Goal: Information Seeking & Learning: Find specific fact

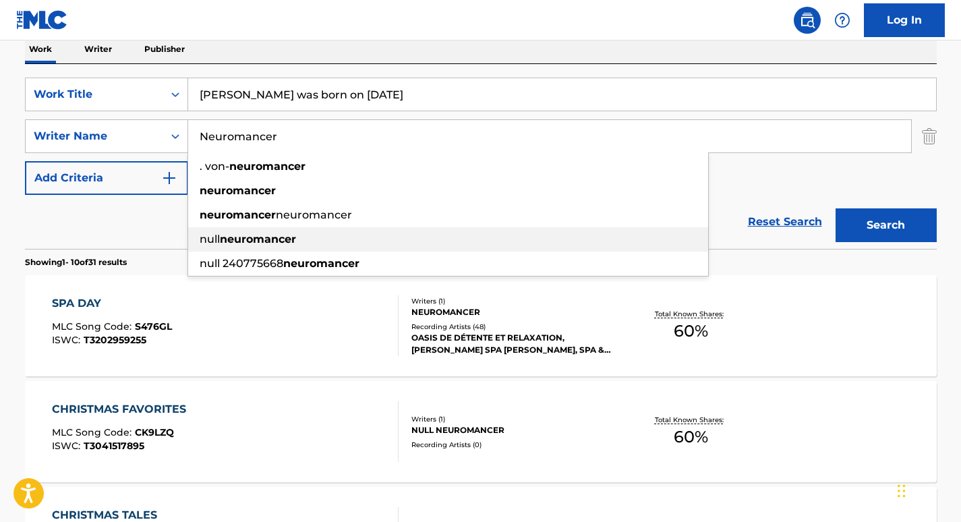
scroll to position [222, 0]
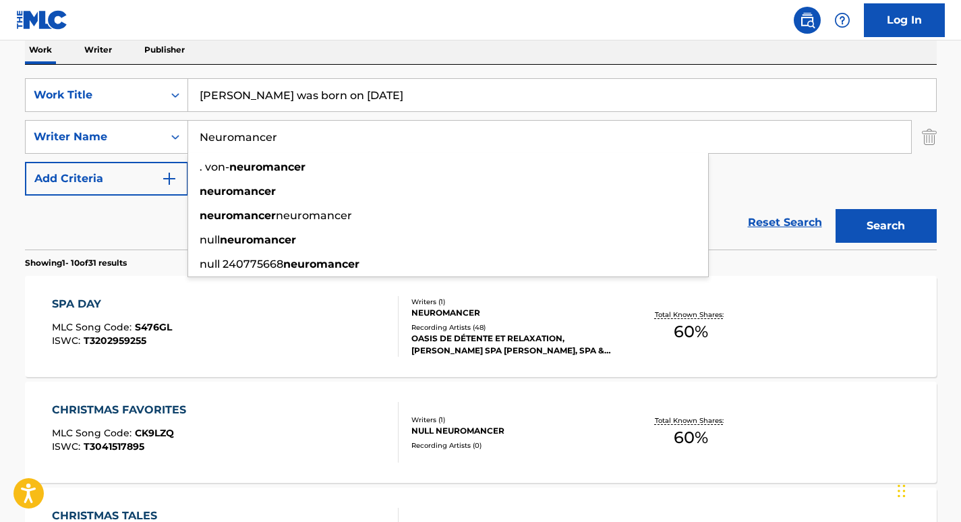
click at [316, 100] on input "[PERSON_NAME] was born on [DATE]" at bounding box center [562, 95] width 748 height 32
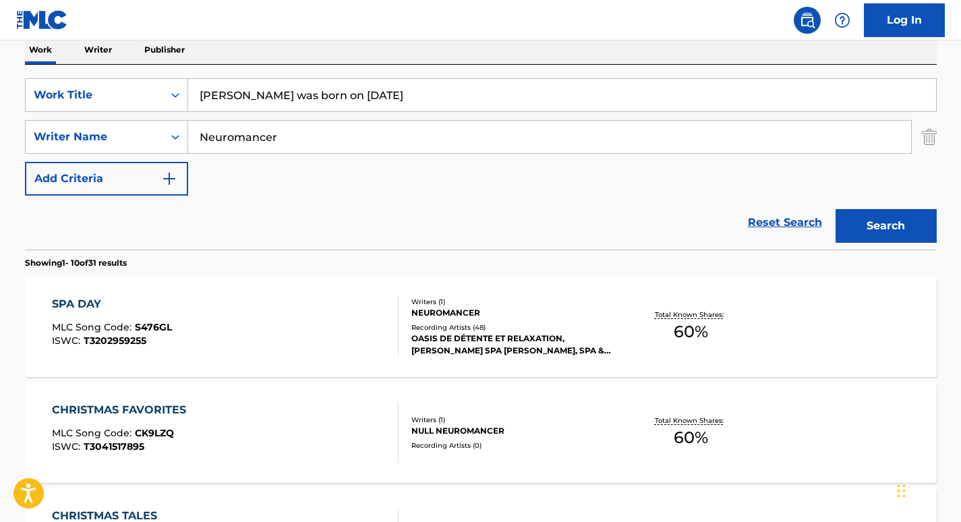
click at [316, 100] on input "[PERSON_NAME] was born on [DATE]" at bounding box center [562, 95] width 748 height 32
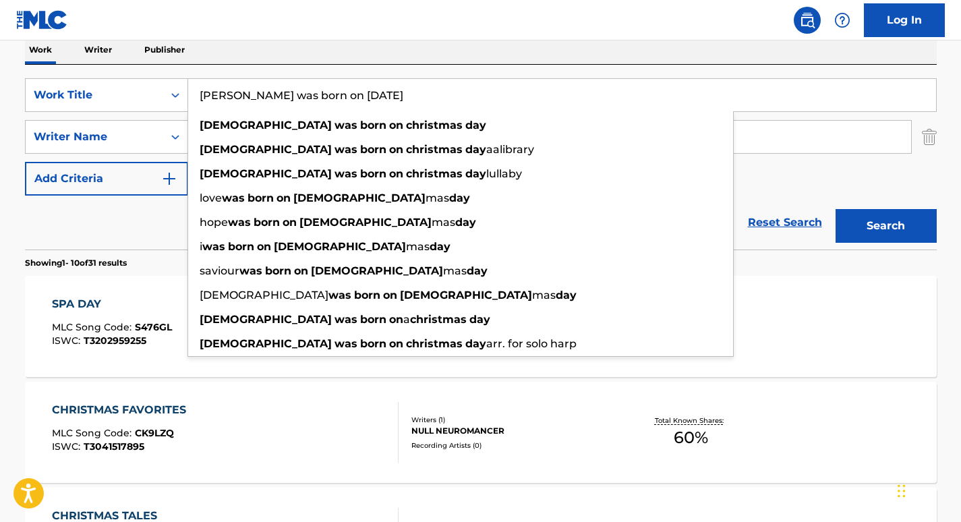
click at [316, 99] on input "[PERSON_NAME] was born on [DATE]" at bounding box center [562, 95] width 748 height 32
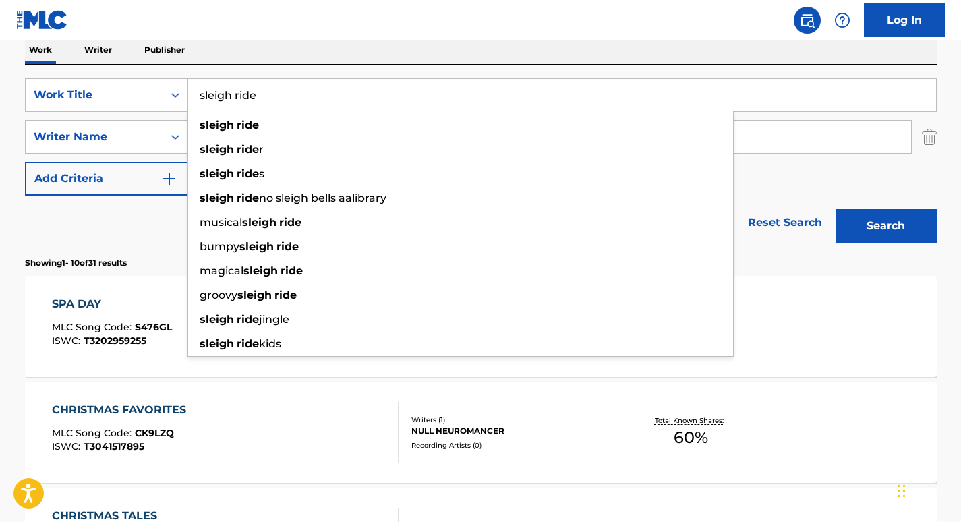
type input "sleigh ride"
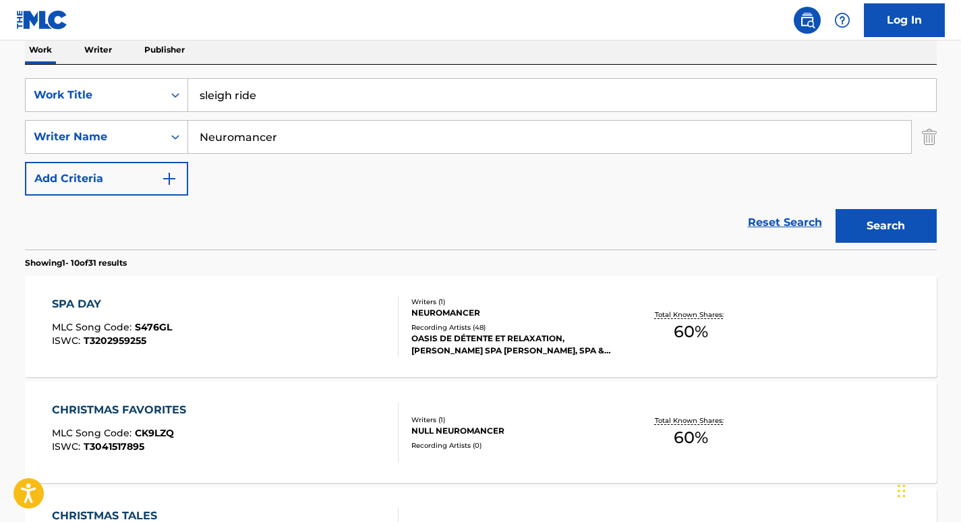
click at [86, 244] on div "Reset Search Search" at bounding box center [481, 223] width 912 height 54
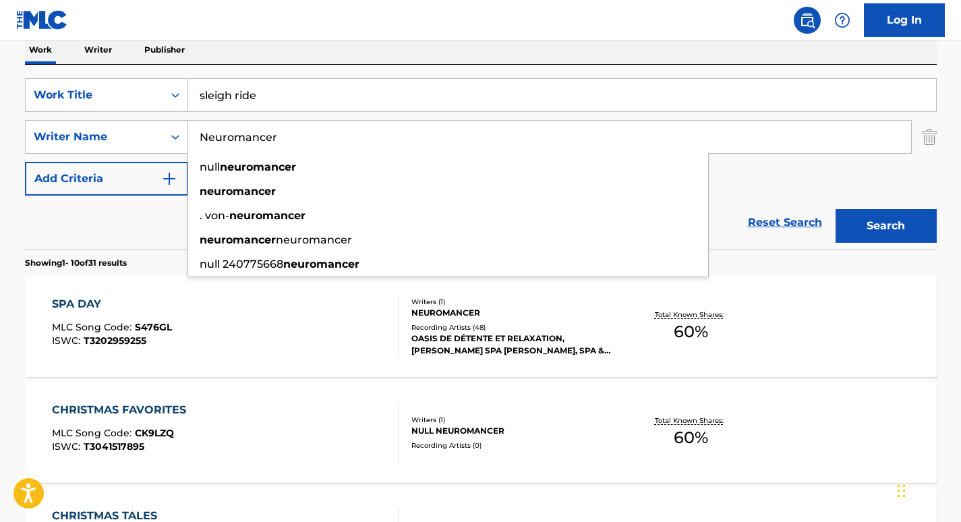
click at [245, 141] on input "Neuromancer" at bounding box center [549, 137] width 723 height 32
paste input "[PERSON_NAME]"
click at [836, 209] on button "Search" at bounding box center [886, 226] width 101 height 34
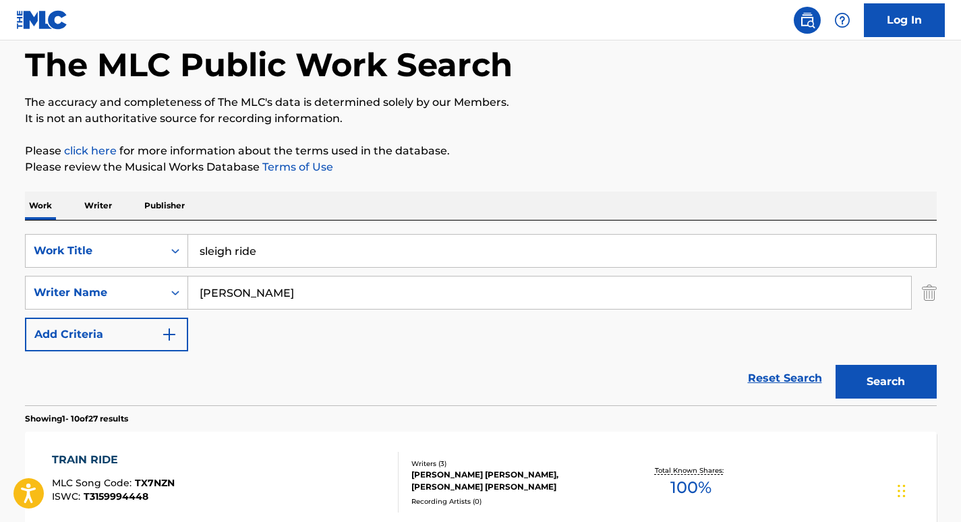
scroll to position [67, 0]
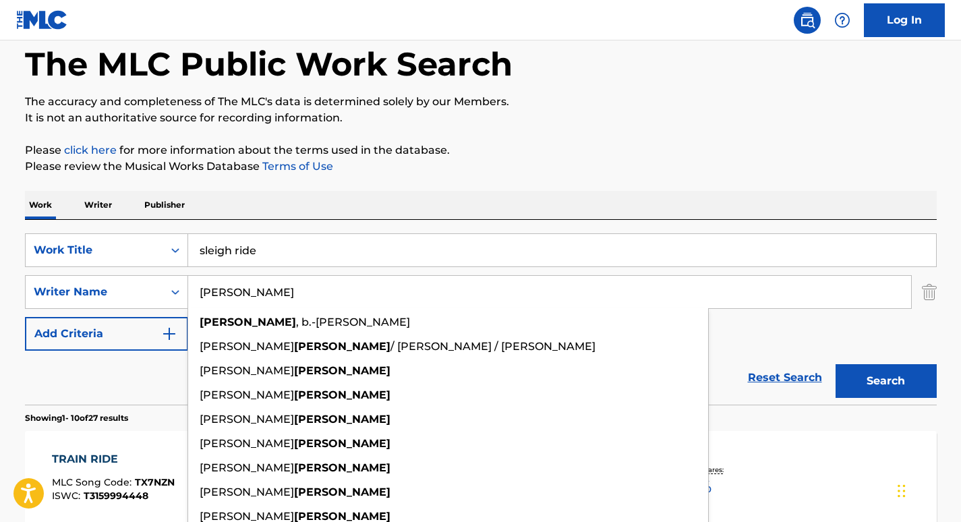
drag, startPoint x: 268, startPoint y: 289, endPoint x: 126, endPoint y: 273, distance: 142.5
click at [126, 273] on div "SearchWithCriteria5c8c3101-3dc0-430a-b25a-3c4ba79c988f Work Title sleigh ride S…" at bounding box center [481, 291] width 912 height 117
paste input "[PERSON_NAME]"
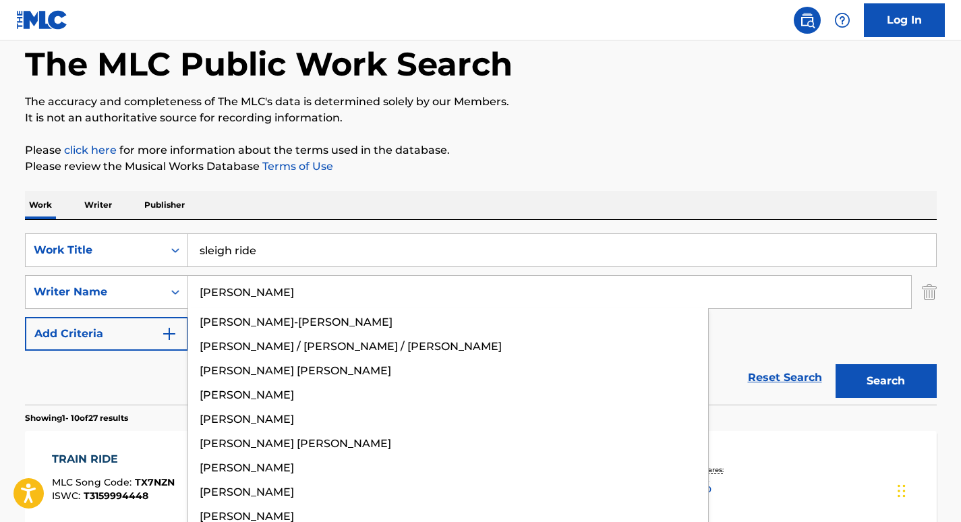
click at [836, 364] on button "Search" at bounding box center [886, 381] width 101 height 34
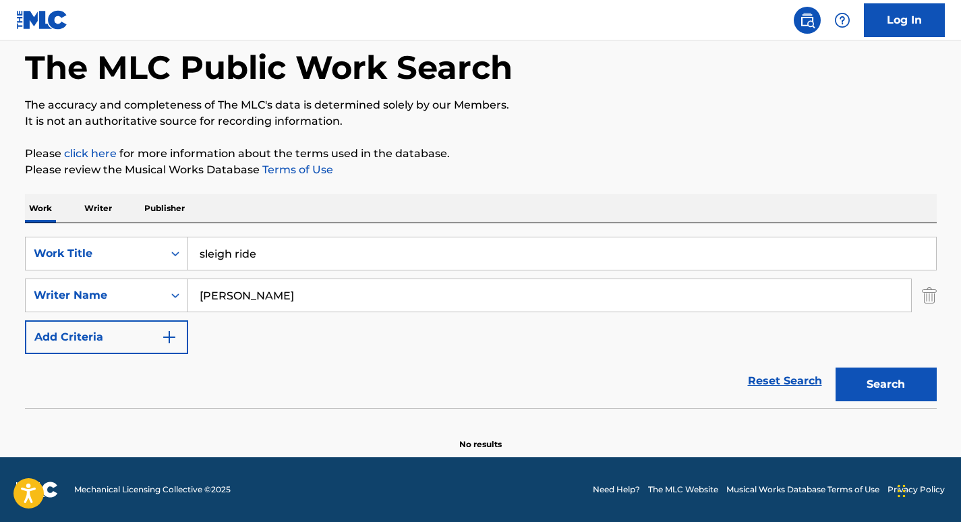
scroll to position [63, 0]
drag, startPoint x: 287, startPoint y: 304, endPoint x: 32, endPoint y: 295, distance: 254.4
click at [32, 295] on div "SearchWithCriteriaf1adc70b-f58d-4edb-992a-9a6c675f11c6 Writer Name [PERSON_NAME]" at bounding box center [481, 296] width 912 height 34
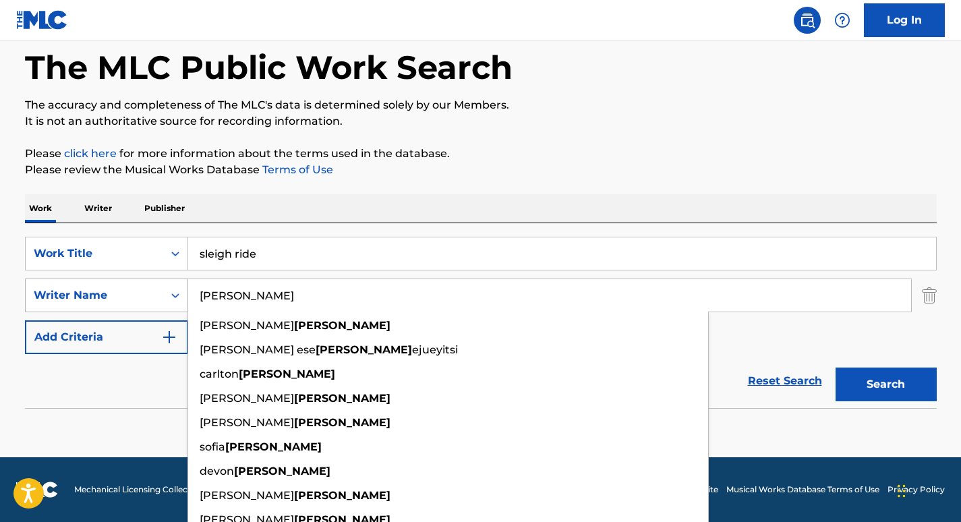
click at [836, 368] on button "Search" at bounding box center [886, 385] width 101 height 34
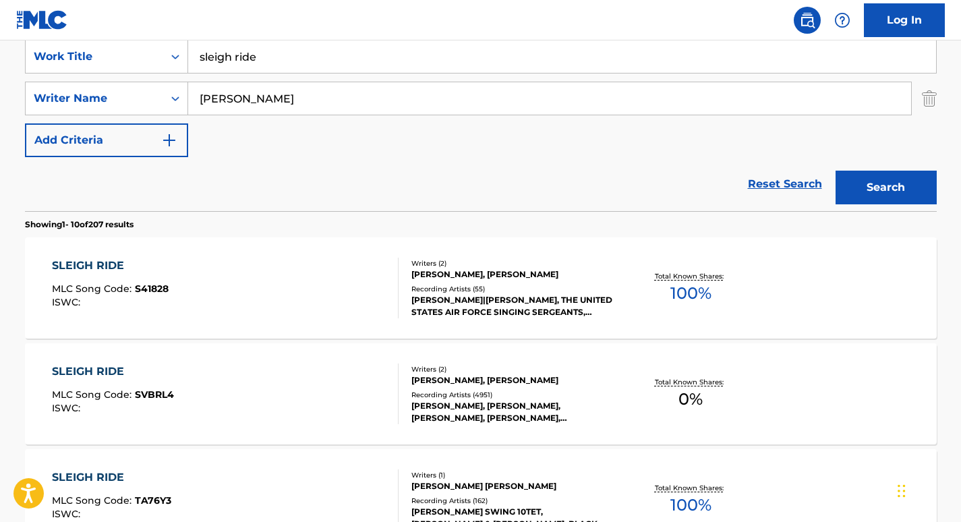
scroll to position [259, 0]
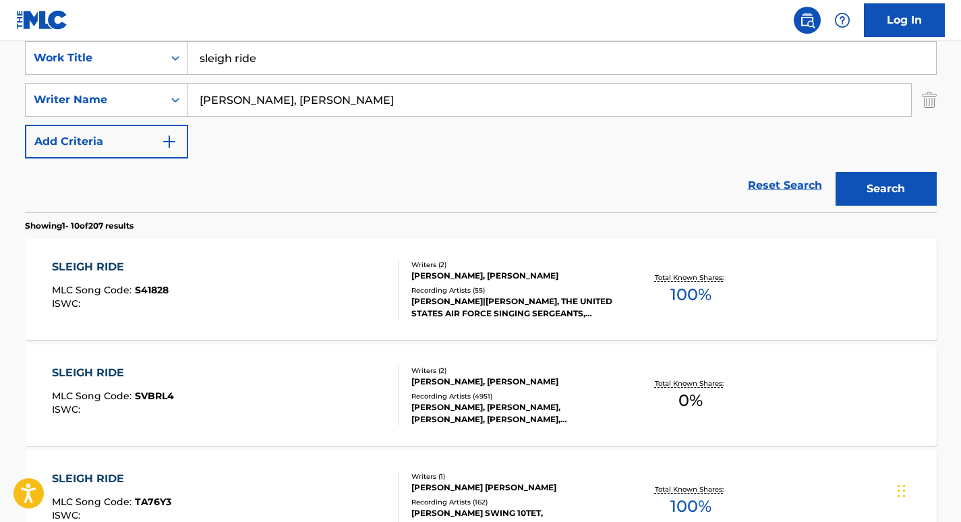
type input "[PERSON_NAME], [PERSON_NAME]"
click at [836, 172] on button "Search" at bounding box center [886, 189] width 101 height 34
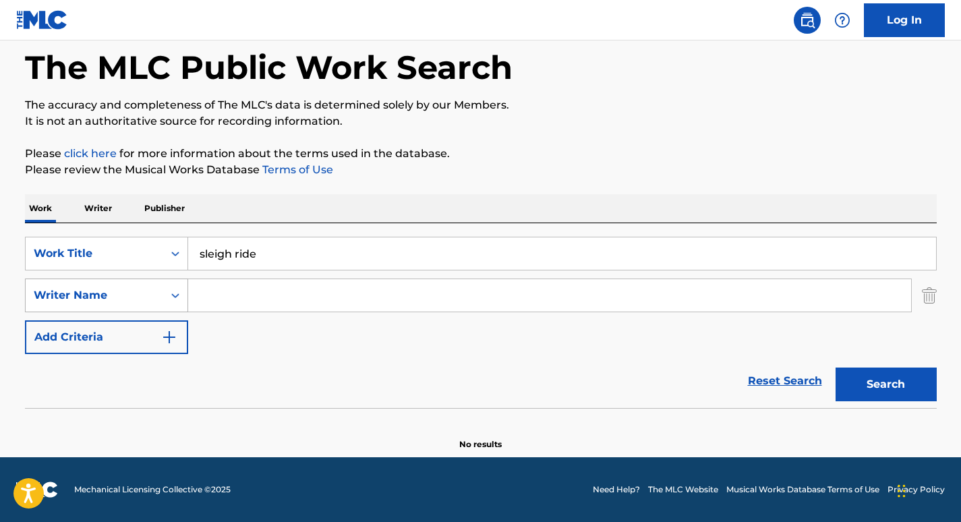
drag, startPoint x: 332, startPoint y: 298, endPoint x: 121, endPoint y: 298, distance: 211.8
click at [121, 298] on div "SearchWithCriteriaf1adc70b-f58d-4edb-992a-9a6c675f11c6 Writer Name" at bounding box center [481, 296] width 912 height 34
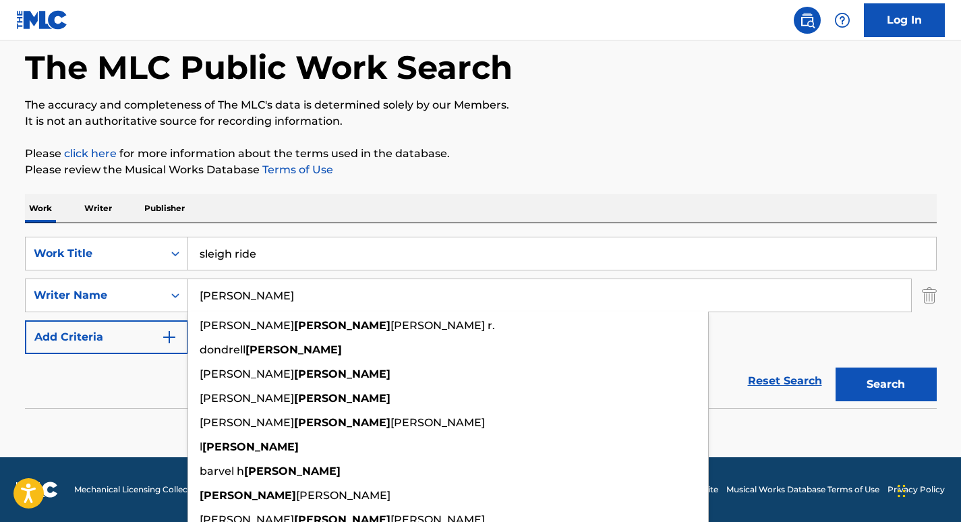
click at [836, 368] on button "Search" at bounding box center [886, 385] width 101 height 34
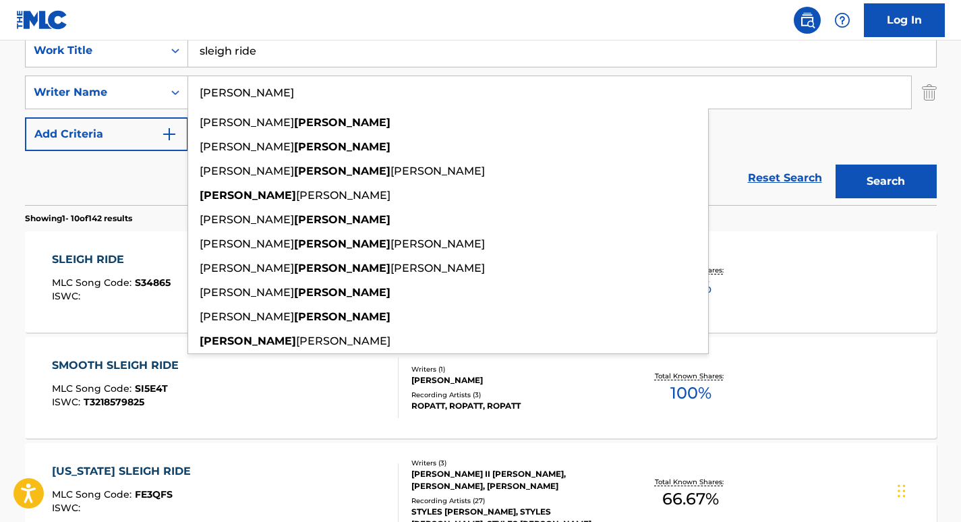
scroll to position [0, 0]
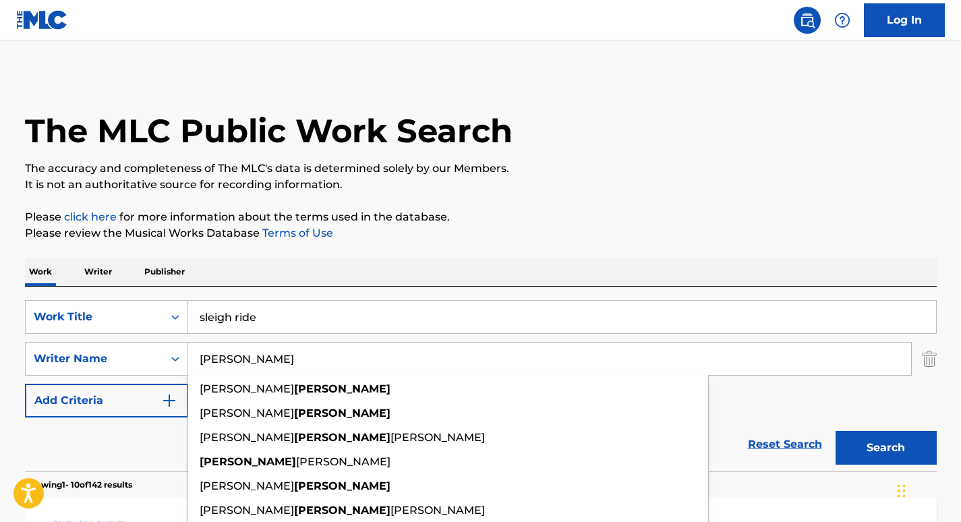
click at [243, 349] on input "[PERSON_NAME]" at bounding box center [549, 359] width 723 height 32
paste input "Parish"
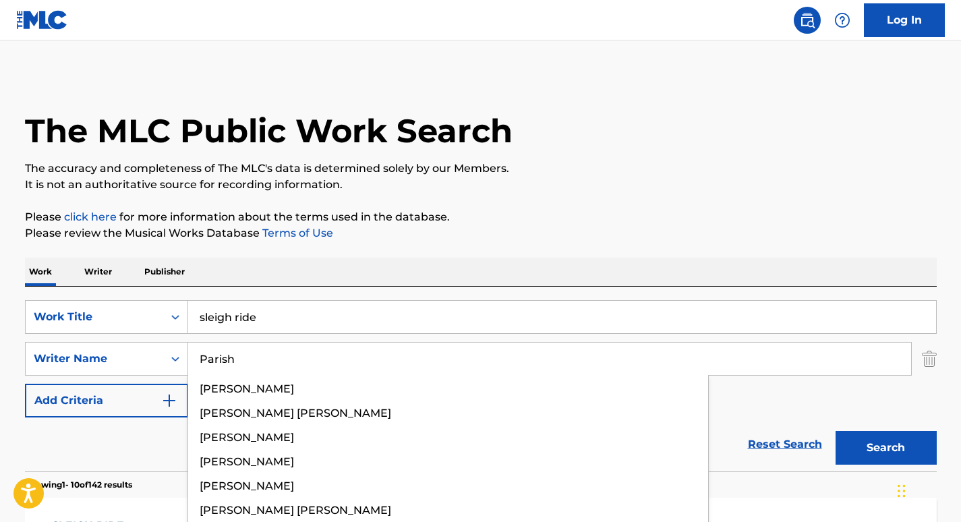
type input "Parish"
click at [836, 431] on button "Search" at bounding box center [886, 448] width 101 height 34
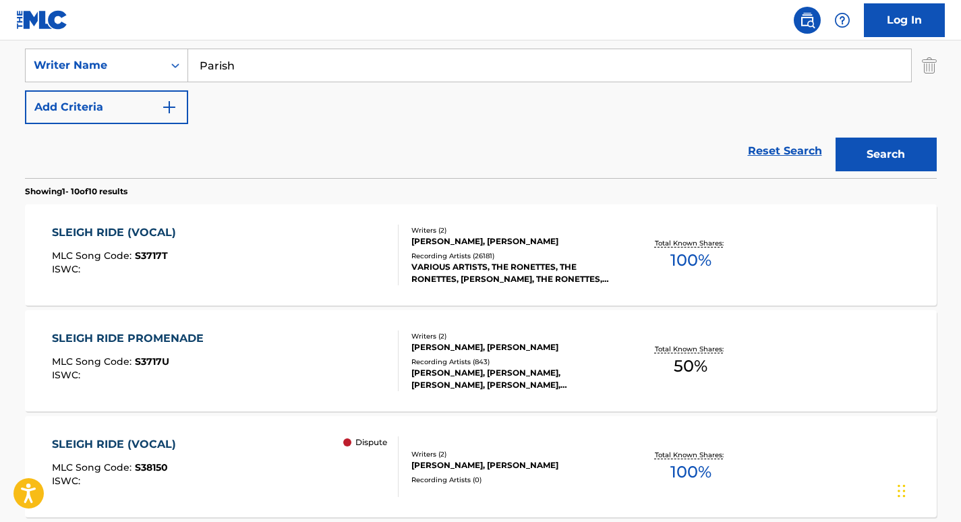
scroll to position [287, 0]
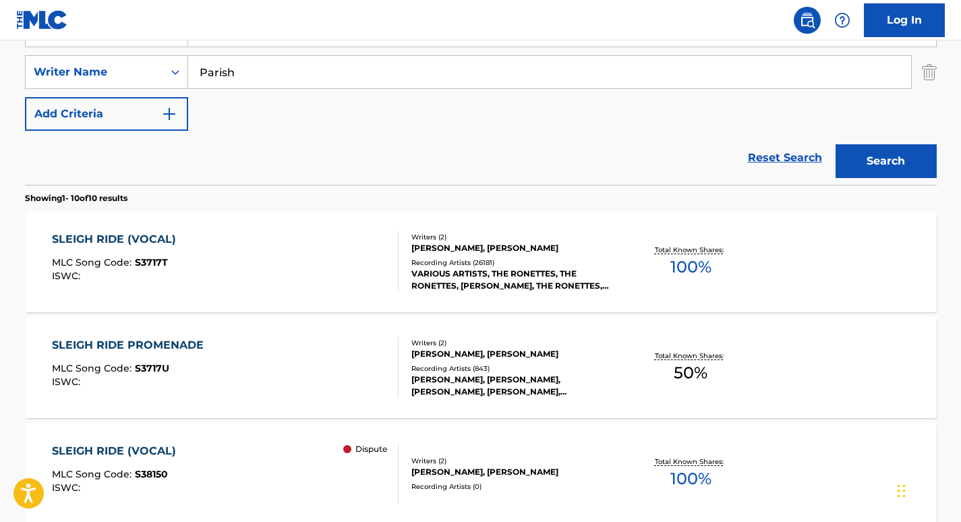
click at [123, 235] on div "SLEIGH RIDE (VOCAL)" at bounding box center [117, 239] width 131 height 16
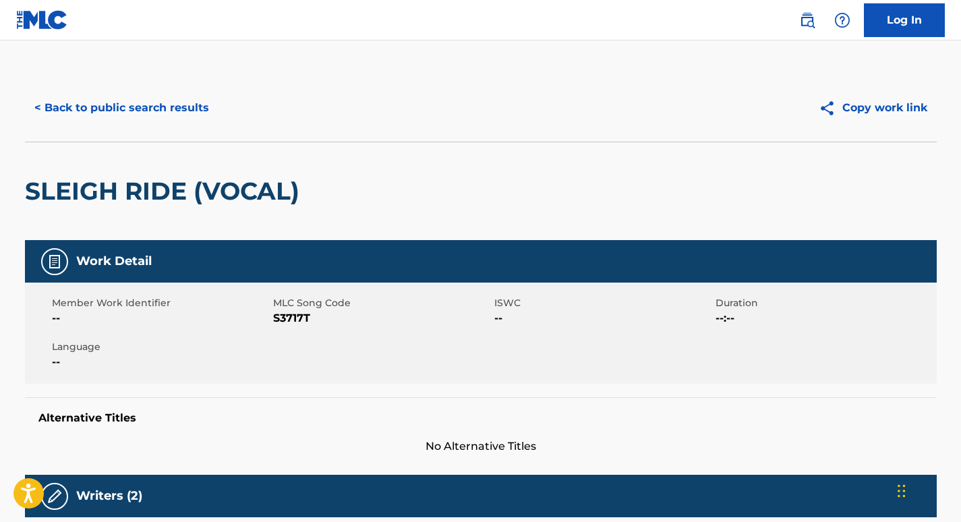
click at [291, 316] on span "S3717T" at bounding box center [382, 318] width 218 height 16
copy span "S3717T"
click at [140, 100] on button "< Back to public search results" at bounding box center [122, 108] width 194 height 34
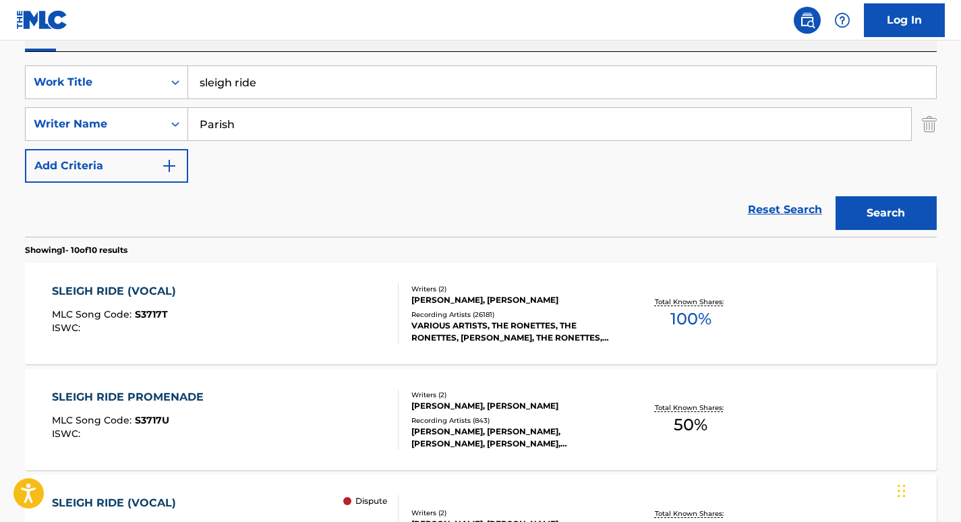
scroll to position [234, 0]
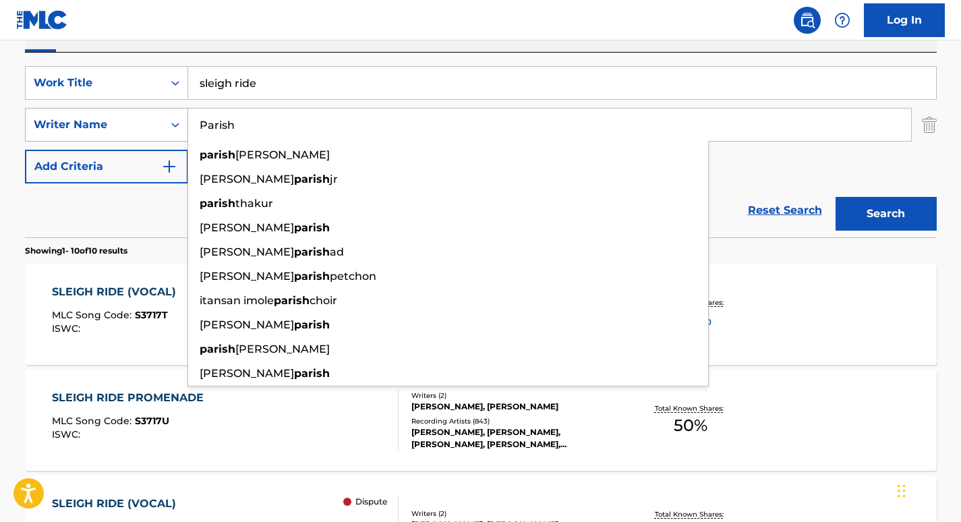
drag, startPoint x: 243, startPoint y: 125, endPoint x: 85, endPoint y: 127, distance: 157.8
click at [85, 127] on div "SearchWithCriteriaf1adc70b-f58d-4edb-992a-9a6c675f11c6 Writer Name Parish paris…" at bounding box center [481, 125] width 912 height 34
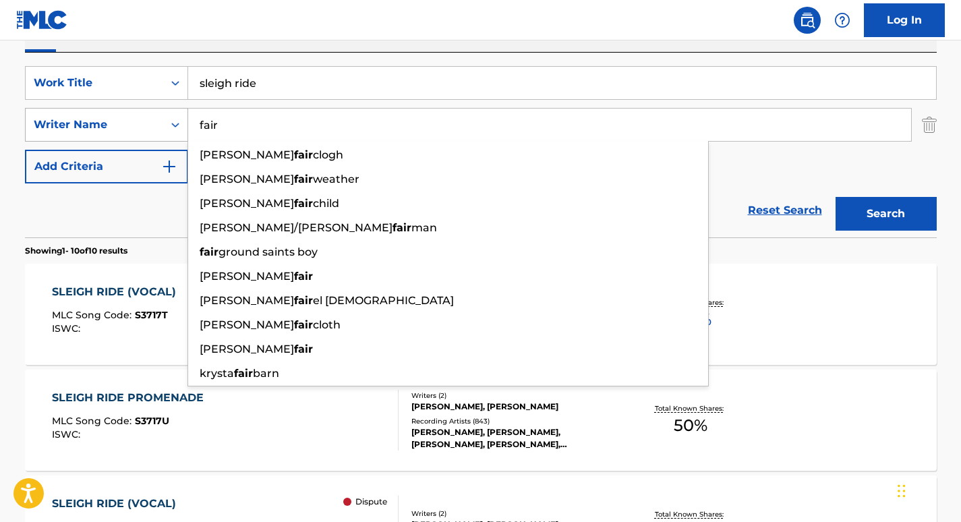
click at [836, 197] on button "Search" at bounding box center [886, 214] width 101 height 34
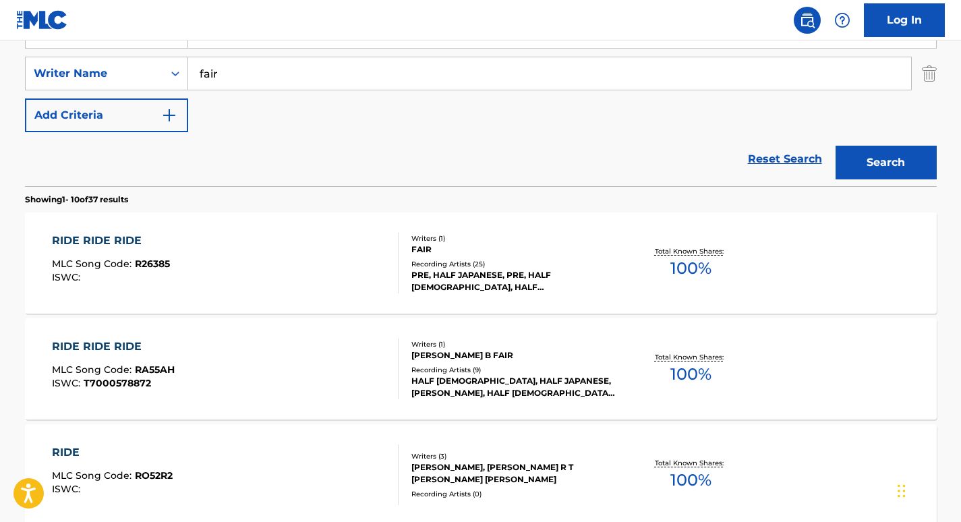
scroll to position [0, 0]
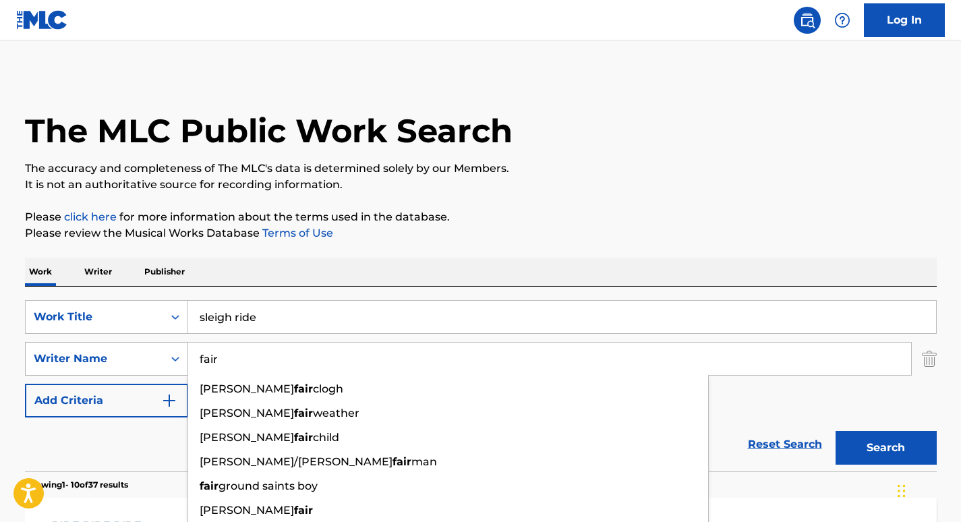
drag, startPoint x: 237, startPoint y: 359, endPoint x: 123, endPoint y: 359, distance: 114.7
click at [123, 359] on div "SearchWithCriteriaf1adc70b-f58d-4edb-992a-9a6c675f11c6 Writer Name fair [PERSON…" at bounding box center [481, 359] width 912 height 34
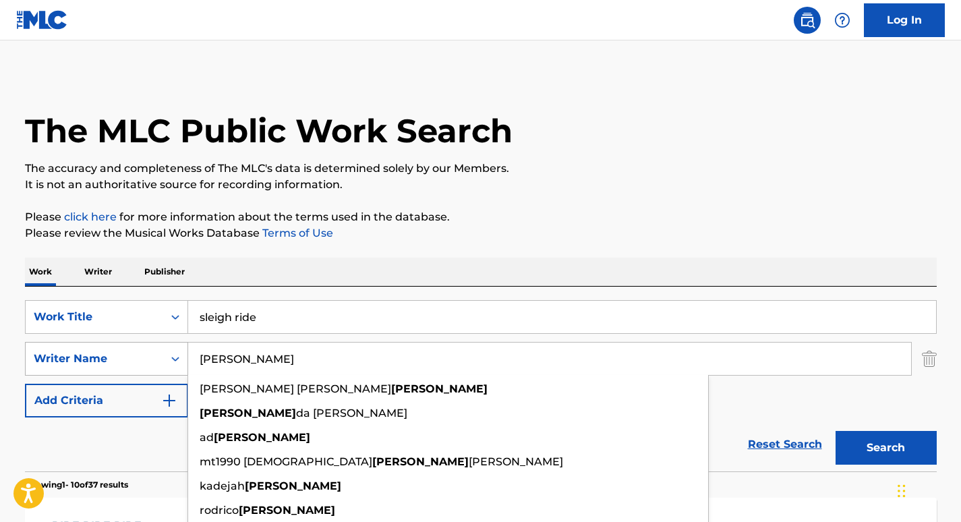
type input "[PERSON_NAME]"
click at [836, 431] on button "Search" at bounding box center [886, 448] width 101 height 34
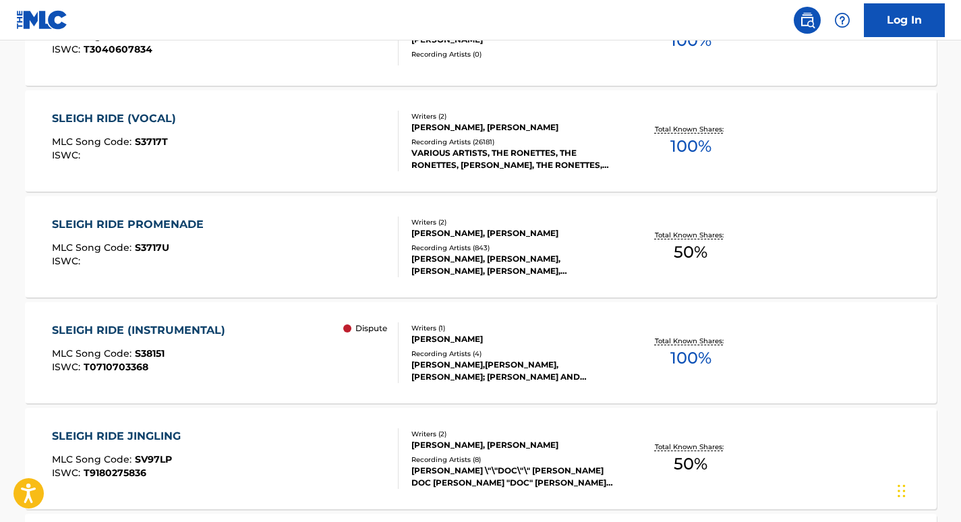
scroll to position [832, 0]
click at [111, 330] on div "SLEIGH RIDE (INSTRUMENTAL)" at bounding box center [142, 330] width 180 height 16
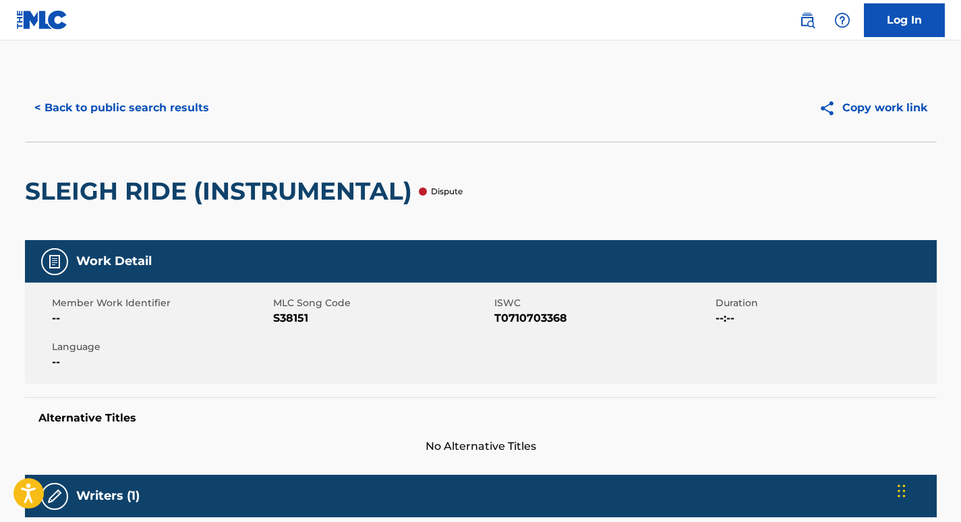
click at [287, 319] on span "S38151" at bounding box center [382, 318] width 218 height 16
copy span "S38151"
click at [835, 287] on div "Member Work Identifier -- MLC Song Code S38151 ISWC T0710703368 Duration --:-- …" at bounding box center [481, 333] width 912 height 101
click at [289, 313] on span "S38151" at bounding box center [382, 318] width 218 height 16
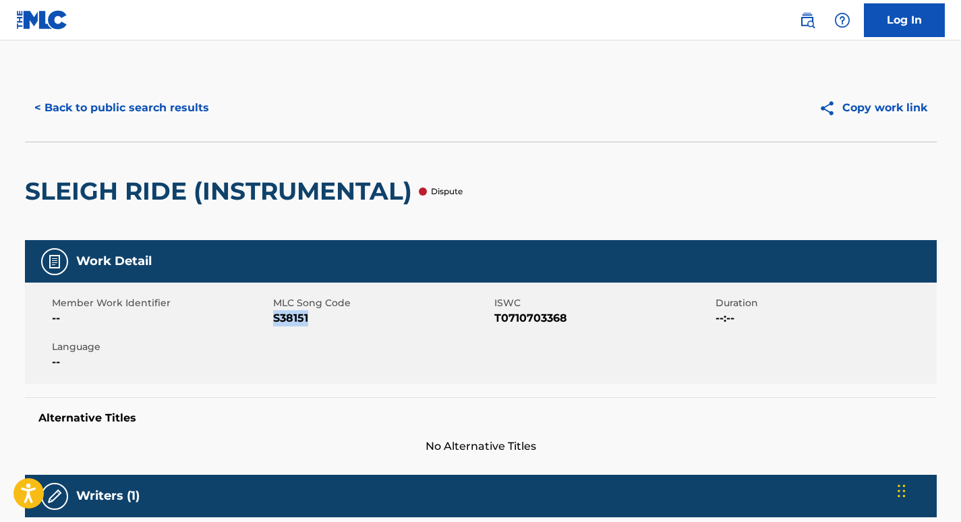
click at [289, 313] on span "S38151" at bounding box center [382, 318] width 218 height 16
copy span "S38151"
click at [127, 118] on button "< Back to public search results" at bounding box center [122, 108] width 194 height 34
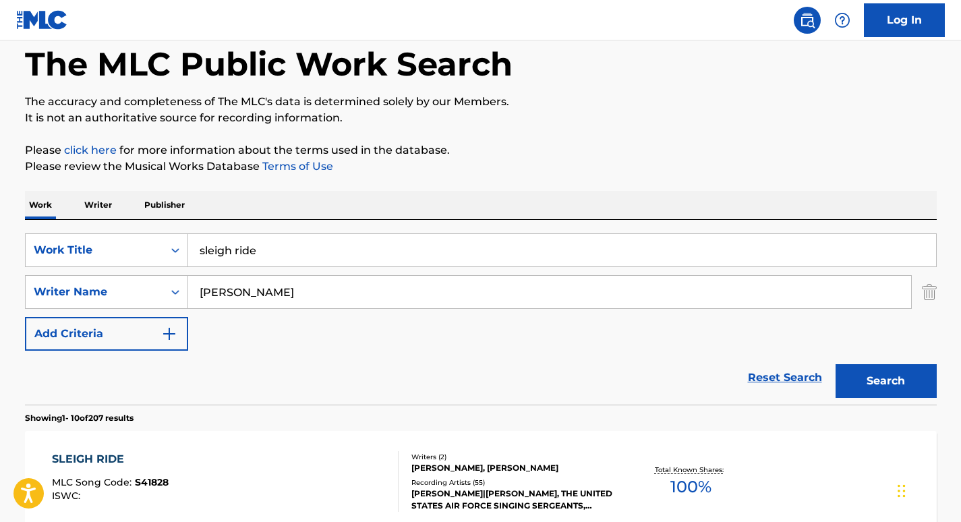
scroll to position [16, 0]
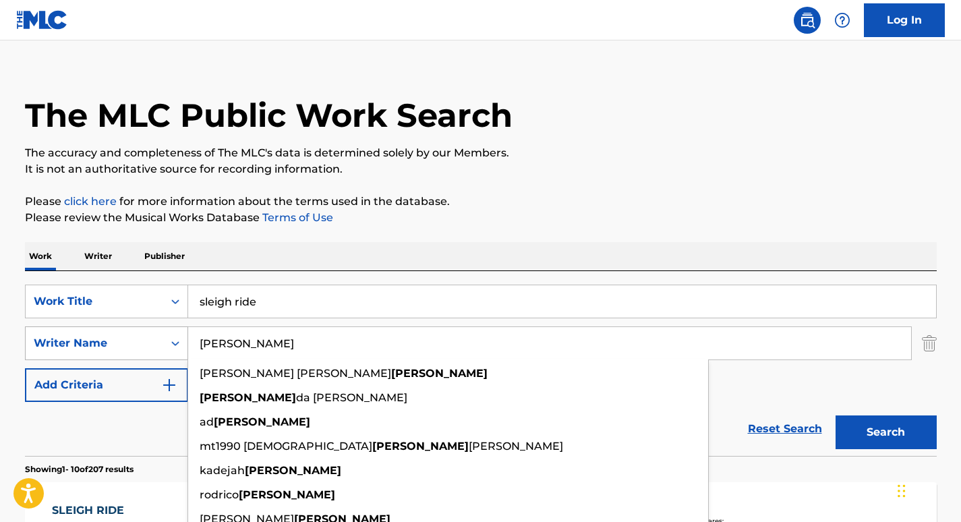
drag, startPoint x: 290, startPoint y: 336, endPoint x: 148, endPoint y: 335, distance: 141.6
click at [148, 335] on div "SearchWithCriteriaf1adc70b-f58d-4edb-992a-9a6c675f11c6 Writer Name [PERSON_NAME…" at bounding box center [481, 343] width 912 height 34
paste input "[PERSON_NAME]"
click at [836, 415] on button "Search" at bounding box center [886, 432] width 101 height 34
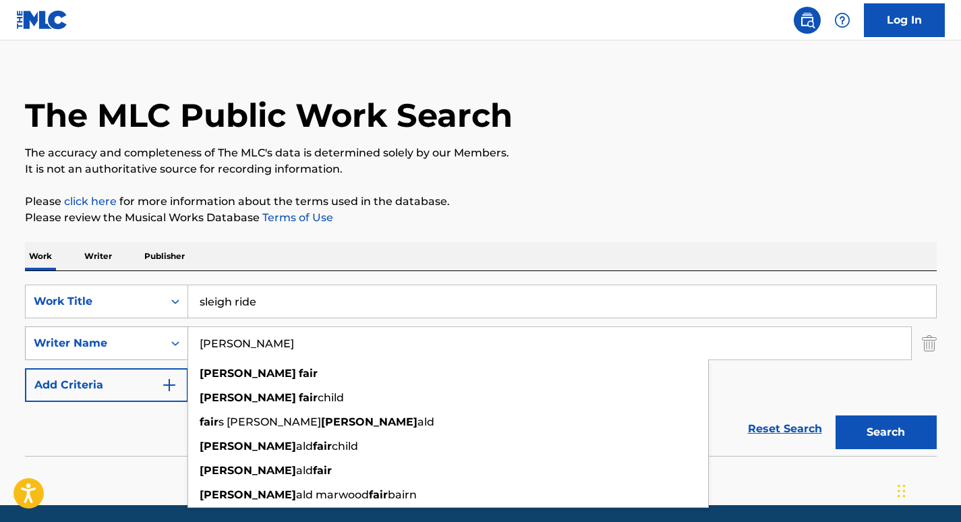
drag, startPoint x: 276, startPoint y: 341, endPoint x: 103, endPoint y: 332, distance: 172.9
click at [103, 332] on div "SearchWithCriteriaf1adc70b-f58d-4edb-992a-9a6c675f11c6 Writer Name [PERSON_NAME…" at bounding box center [481, 343] width 912 height 34
paste input "Fiz Shapu"
click at [836, 415] on button "Search" at bounding box center [886, 432] width 101 height 34
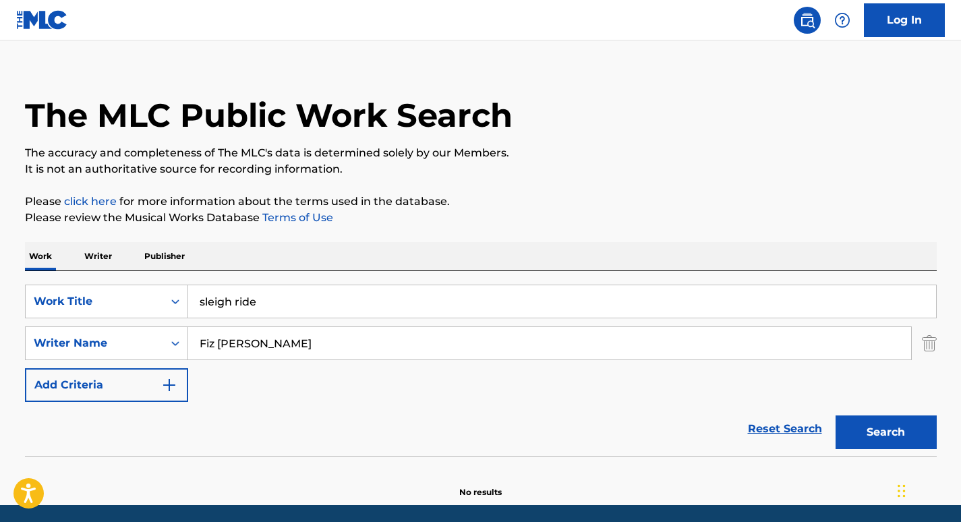
drag, startPoint x: 225, startPoint y: 341, endPoint x: 195, endPoint y: 342, distance: 30.4
click at [195, 342] on input "Fiz [PERSON_NAME]" at bounding box center [549, 343] width 723 height 32
click at [836, 415] on button "Search" at bounding box center [886, 432] width 101 height 34
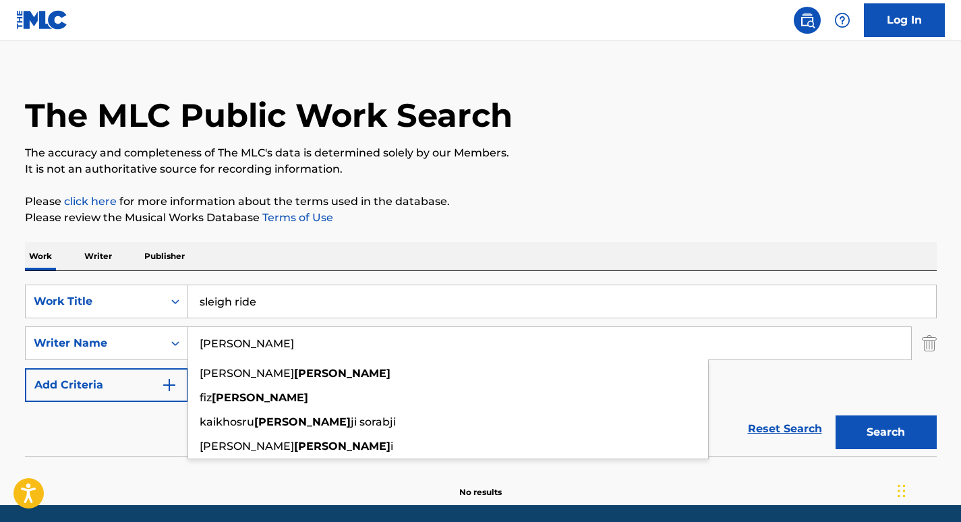
click at [268, 336] on input "[PERSON_NAME]" at bounding box center [549, 343] width 723 height 32
paste input "[PERSON_NAME]"
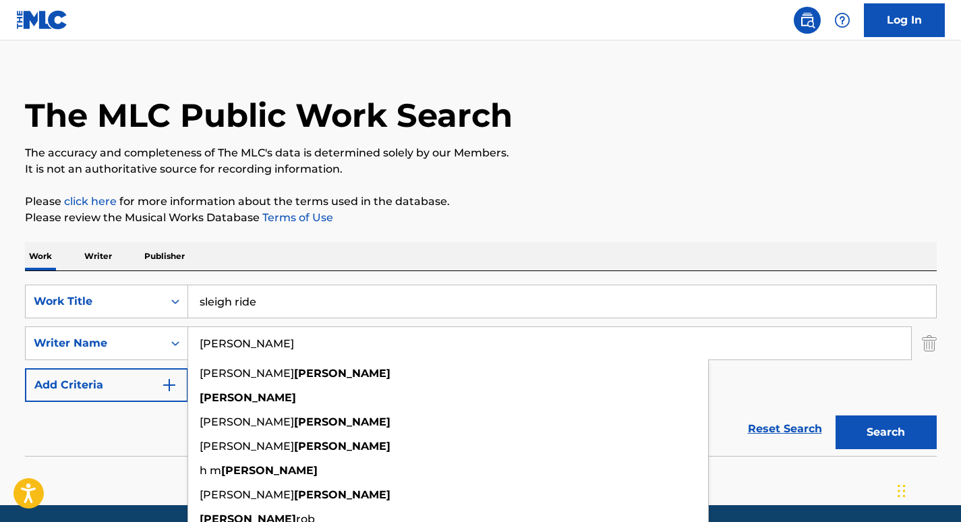
click at [836, 415] on button "Search" at bounding box center [886, 432] width 101 height 34
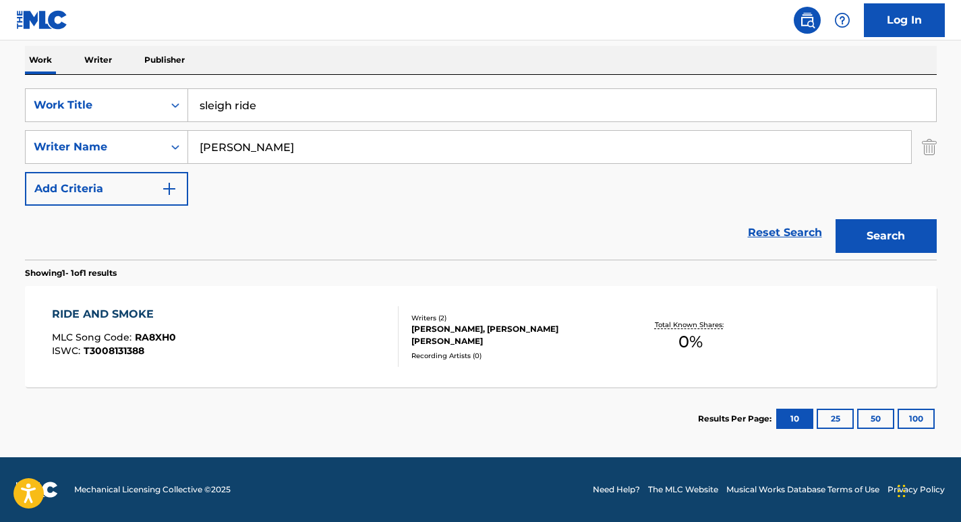
scroll to position [210, 0]
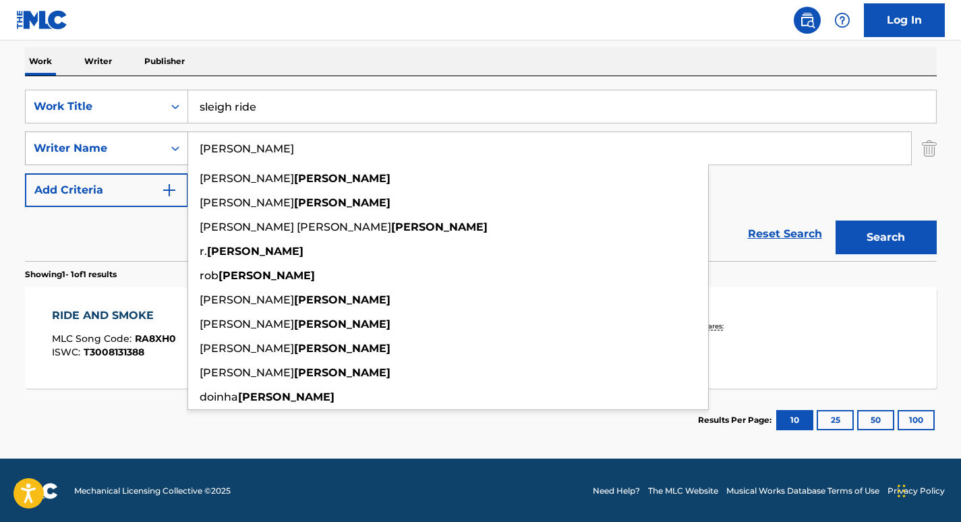
drag, startPoint x: 264, startPoint y: 144, endPoint x: 99, endPoint y: 144, distance: 165.2
click at [99, 144] on div "SearchWithCriteriaf1adc70b-f58d-4edb-992a-9a6c675f11c6 Writer Name [PERSON_NAME…" at bounding box center [481, 149] width 912 height 34
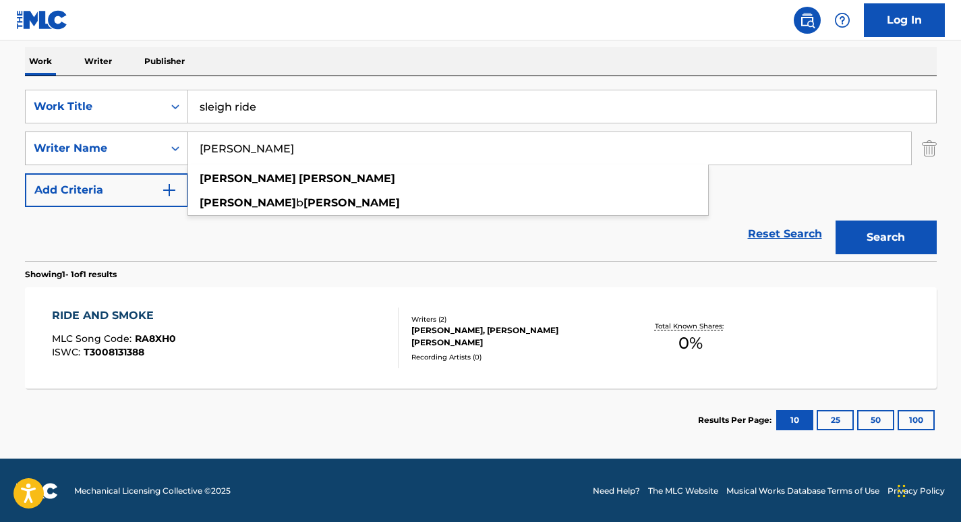
click at [836, 221] on button "Search" at bounding box center [886, 238] width 101 height 34
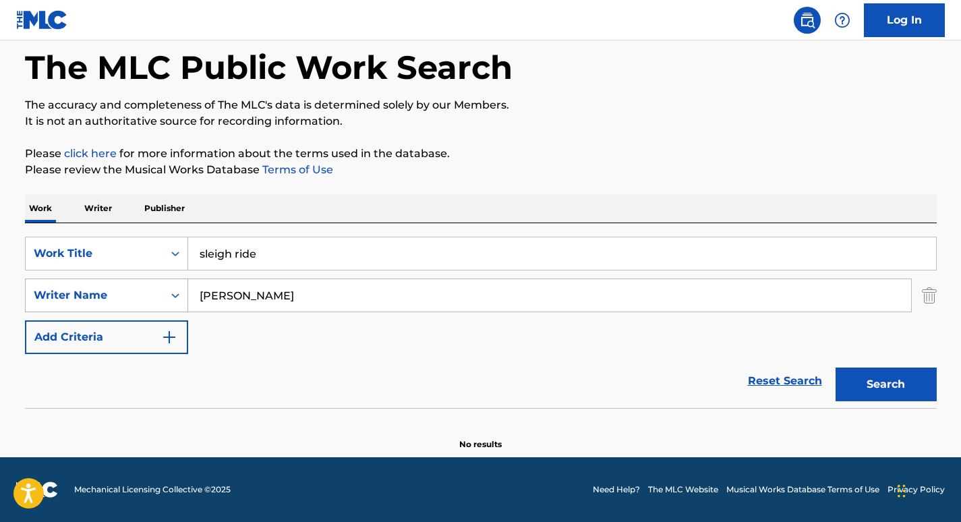
scroll to position [63, 0]
click at [258, 295] on input "[PERSON_NAME]" at bounding box center [549, 295] width 723 height 32
paste input "Gargiula"
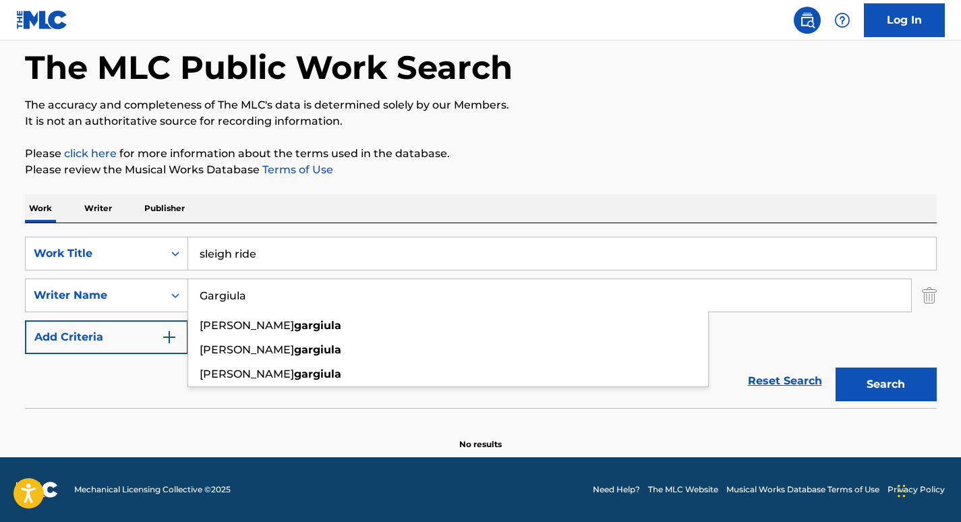
click at [836, 368] on button "Search" at bounding box center [886, 385] width 101 height 34
click at [229, 300] on input "Gargiula" at bounding box center [549, 295] width 723 height 32
paste input "[PERSON_NAME]"
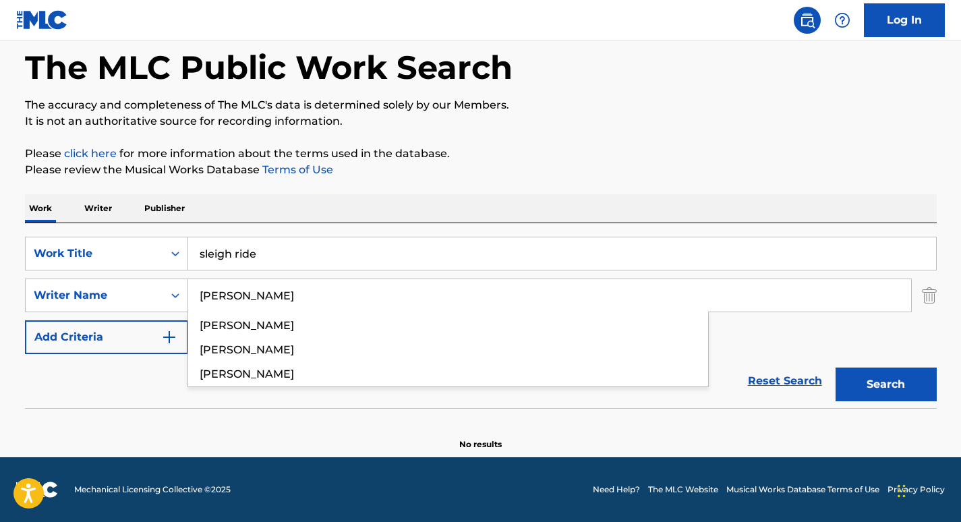
click at [836, 368] on button "Search" at bounding box center [886, 385] width 101 height 34
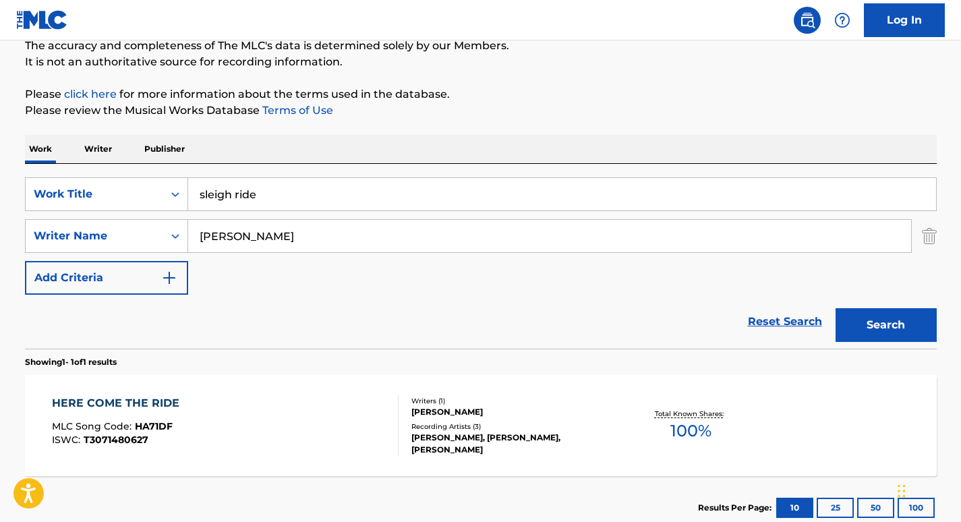
scroll to position [124, 0]
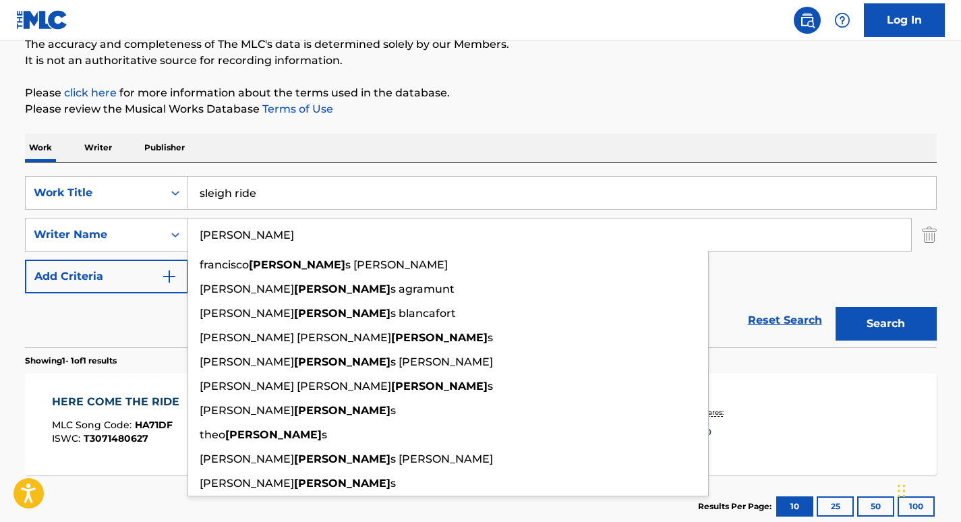
click at [270, 231] on input "[PERSON_NAME]" at bounding box center [549, 235] width 723 height 32
paste input "[PERSON_NAME]"
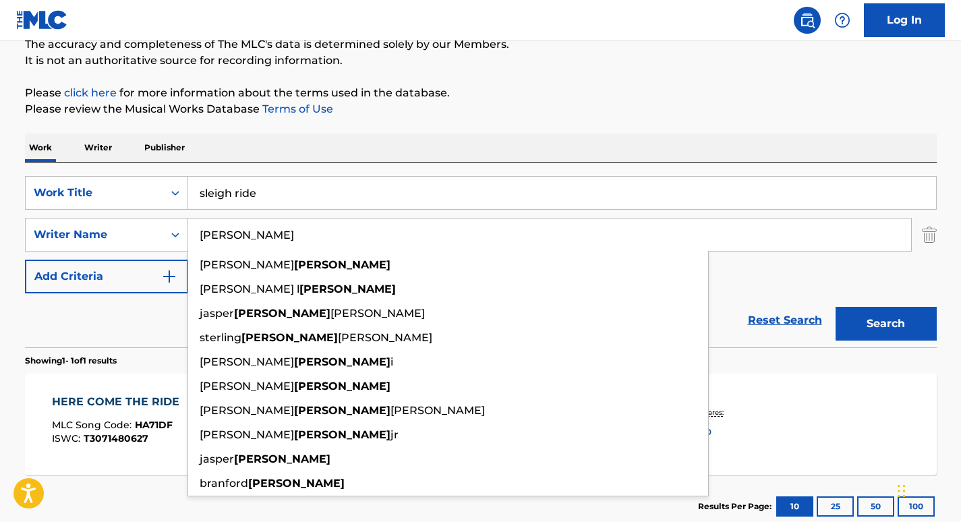
type input "[PERSON_NAME]"
click at [836, 307] on button "Search" at bounding box center [886, 324] width 101 height 34
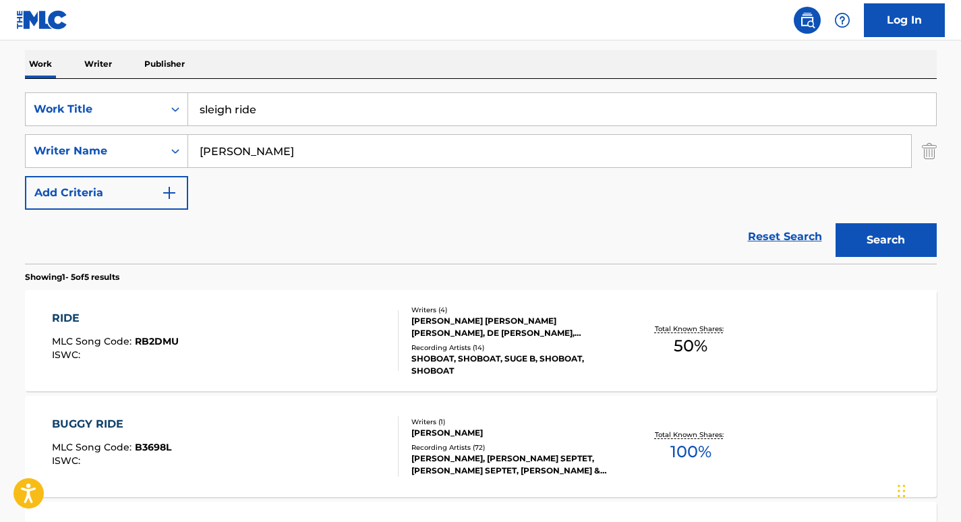
scroll to position [207, 0]
